Goal: Transaction & Acquisition: Subscribe to service/newsletter

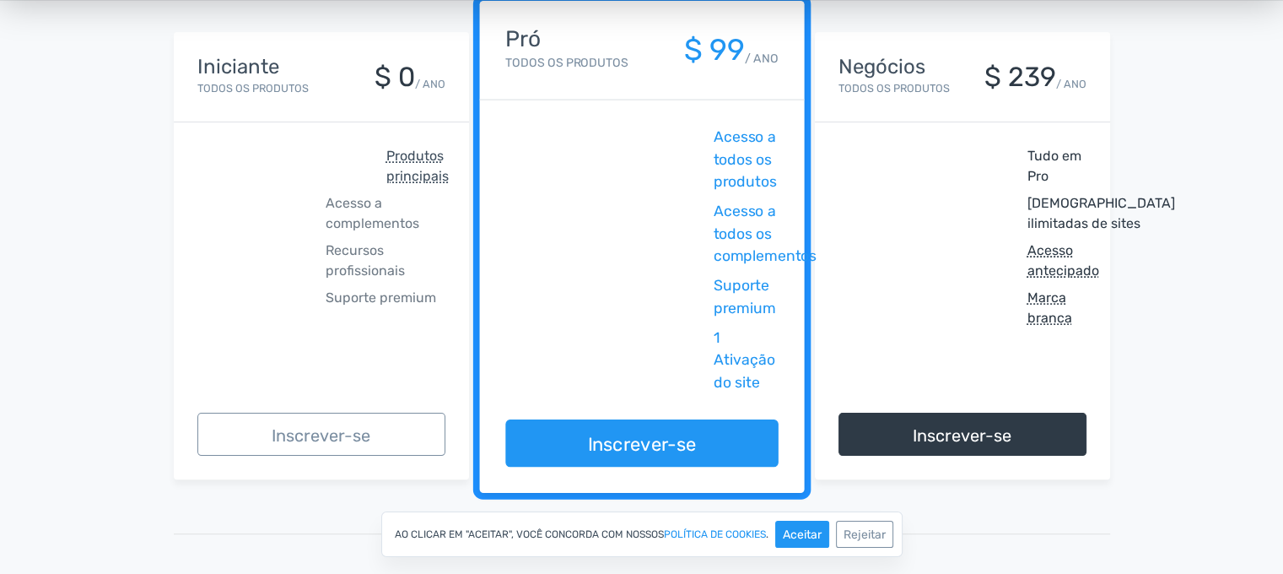
scroll to position [337, 0]
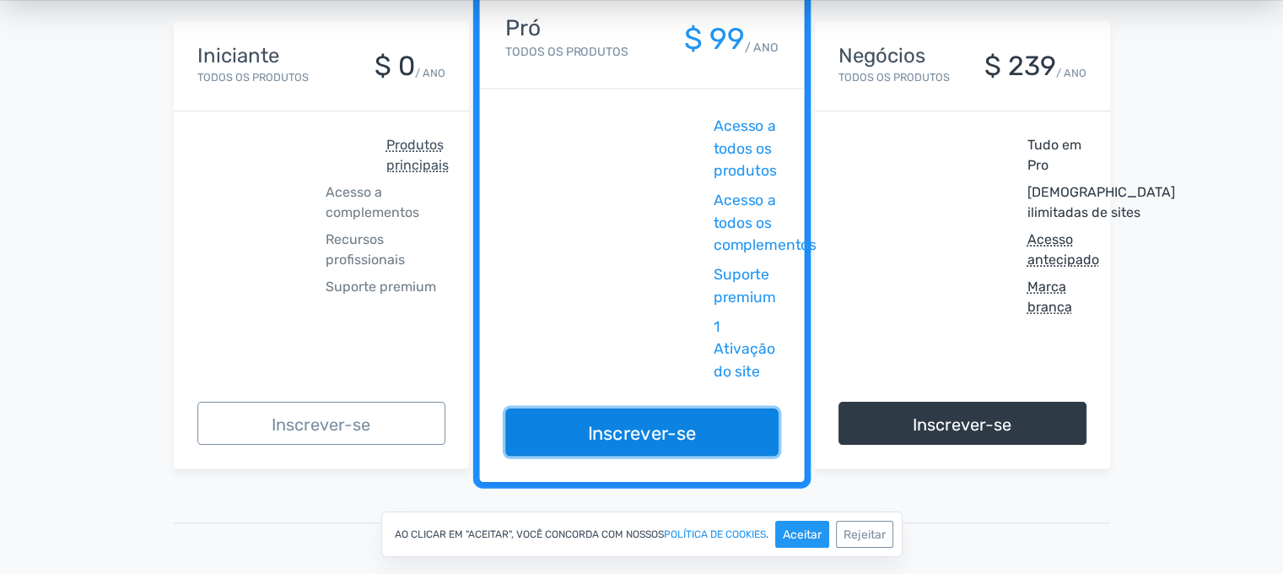
click at [700, 438] on link "Inscrever-se" at bounding box center [641, 431] width 272 height 47
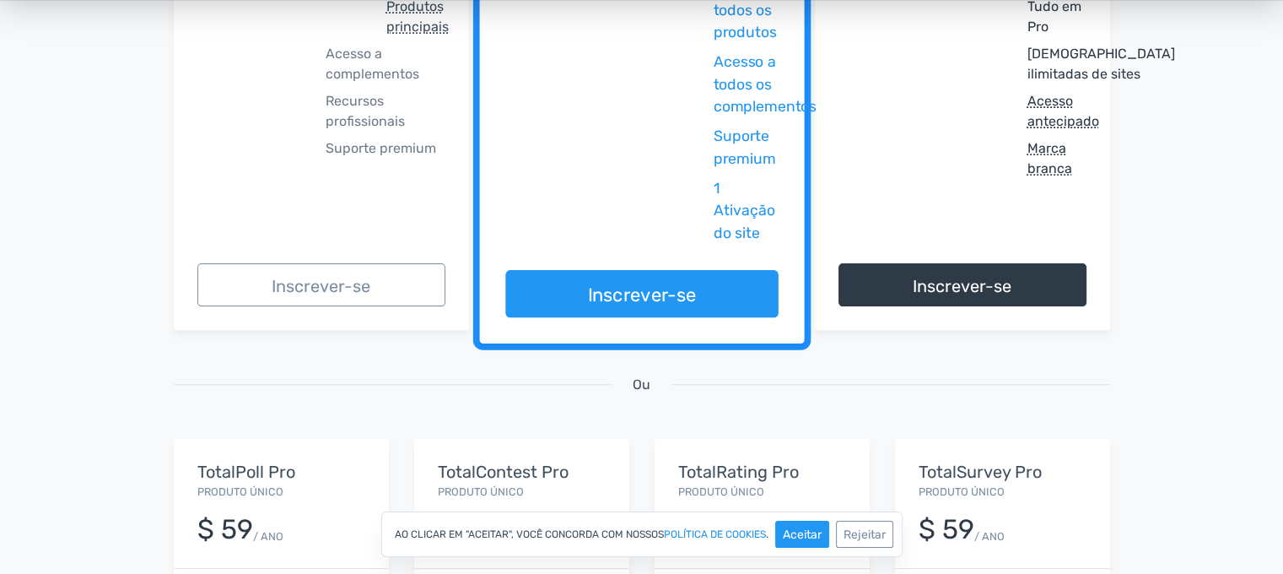
scroll to position [506, 0]
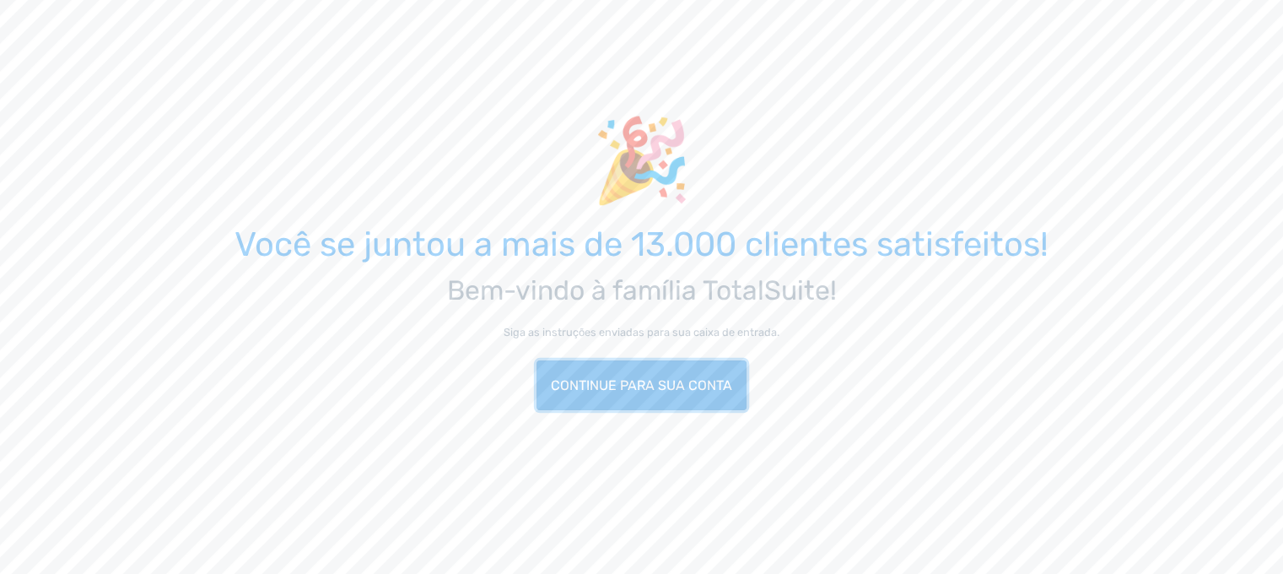
click at [648, 389] on font "Continue para sua conta" at bounding box center [641, 385] width 181 height 16
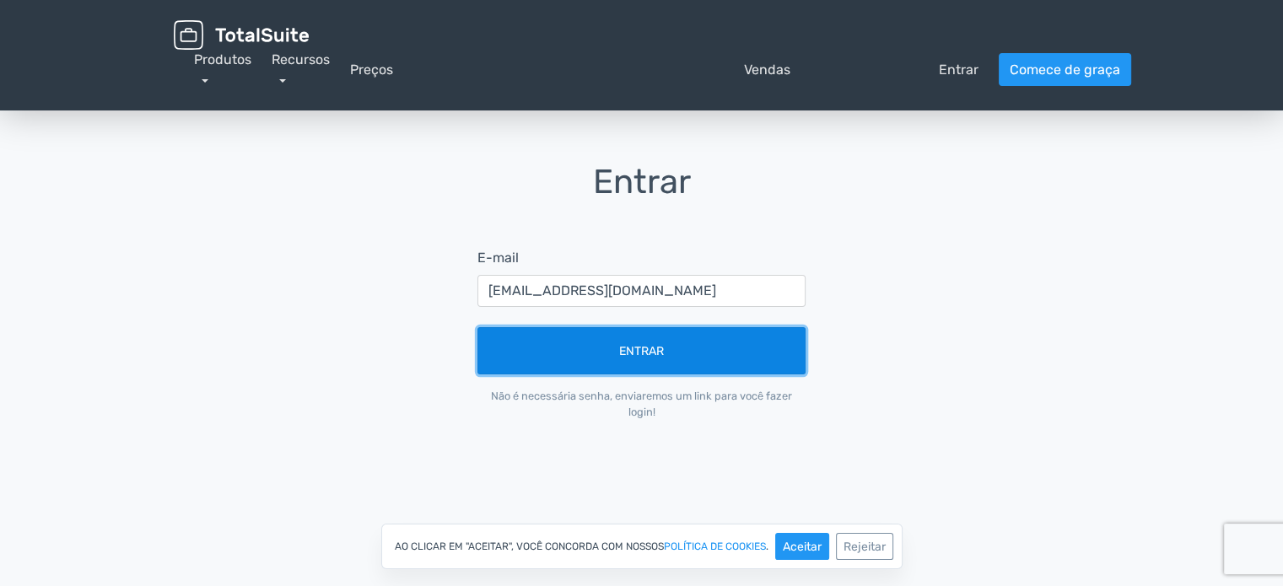
click at [645, 359] on button "Entrar" at bounding box center [641, 350] width 328 height 47
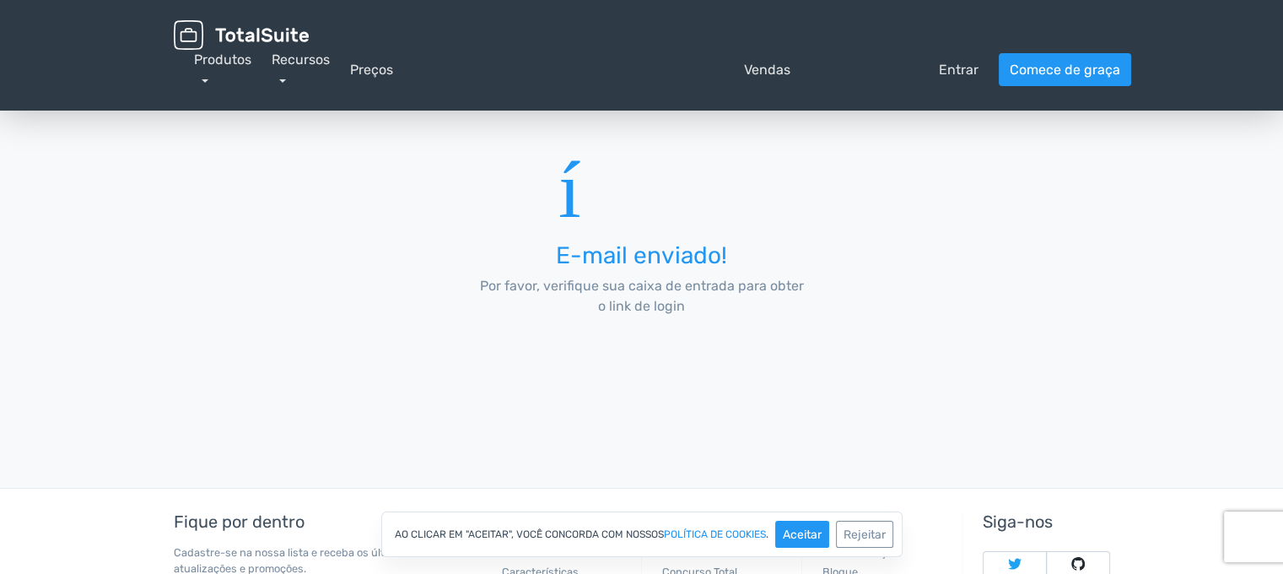
scroll to position [169, 0]
